Goal: Check status: Check status

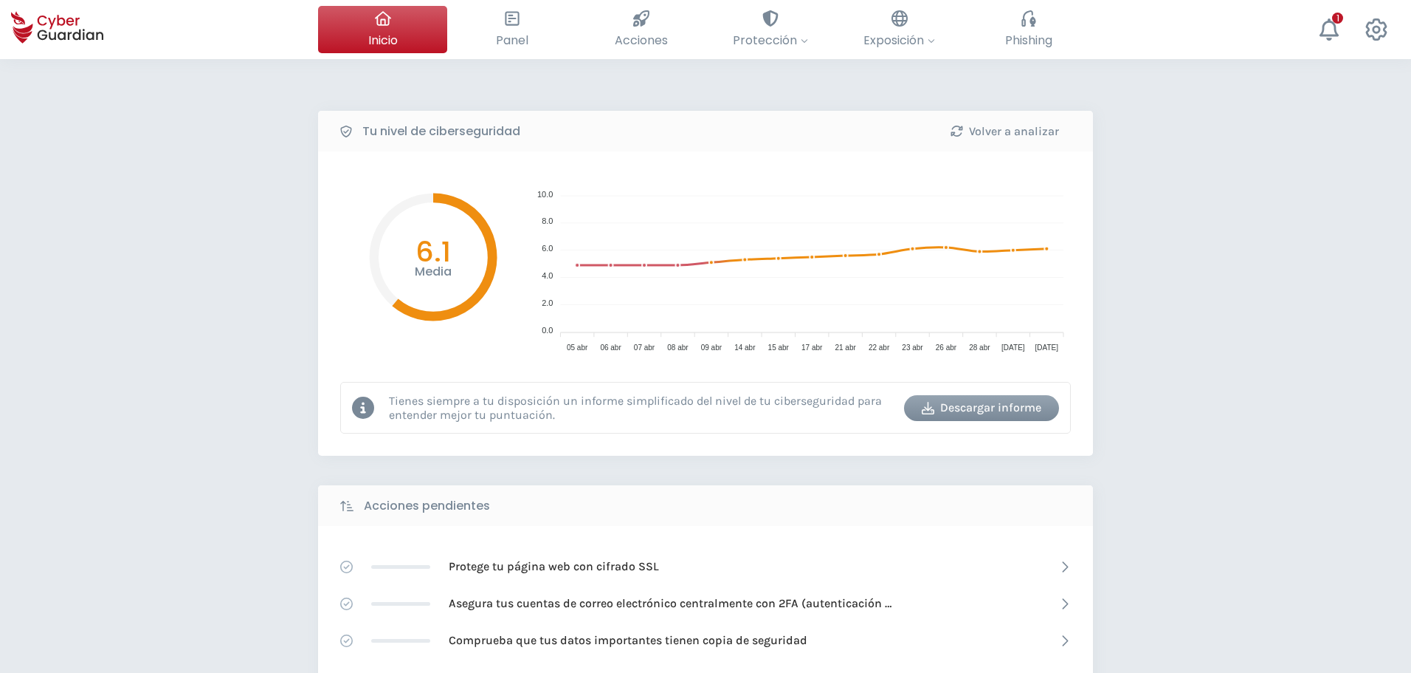
click at [1338, 397] on div "Tu nivel de ciberseguridad Volver a analizar Media 6.1 10.0 10.0 8.0 8.0 6.0 6.…" at bounding box center [705, 657] width 1411 height 1196
click at [1293, 401] on div "Tu nivel de ciberseguridad Volver a analizar Media 6.1 10.0 10.0 8.0 8.0 6.0 6.…" at bounding box center [705, 657] width 1411 height 1196
drag, startPoint x: 233, startPoint y: 219, endPoint x: 237, endPoint y: 35, distance: 184.6
click at [242, 83] on div "Tu nivel de ciberseguridad Volver a analizar Media 6.1 10.0 10.0 8.0 8.0 6.0 6.…" at bounding box center [705, 657] width 1411 height 1196
